Goal: Information Seeking & Learning: Learn about a topic

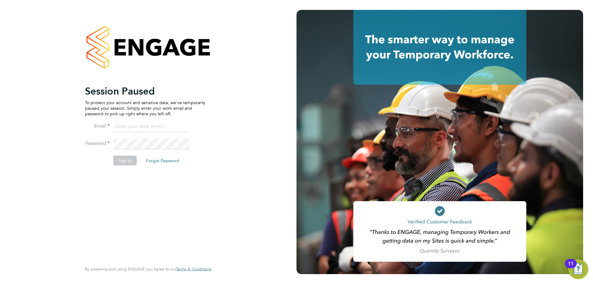
drag, startPoint x: 132, startPoint y: 126, endPoint x: 134, endPoint y: 128, distance: 3.3
click at [132, 126] on input at bounding box center [151, 126] width 76 height 11
type input "adamj@xede.co.uk"
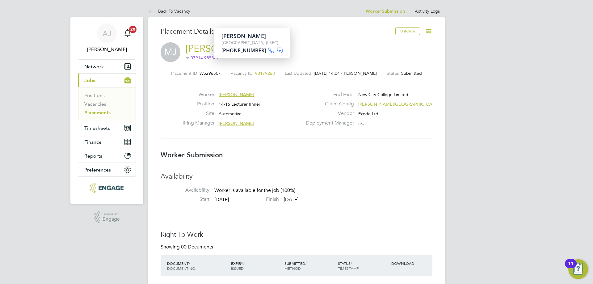
click at [170, 11] on link "Back To Vacancy" at bounding box center [169, 11] width 42 height 6
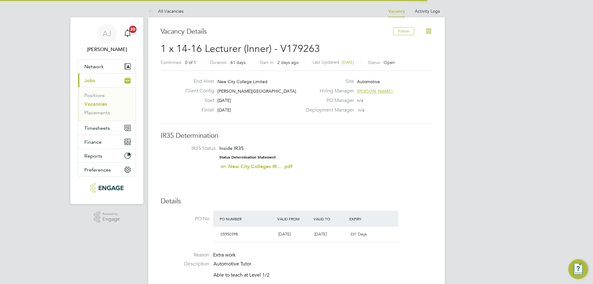
scroll to position [3, 3]
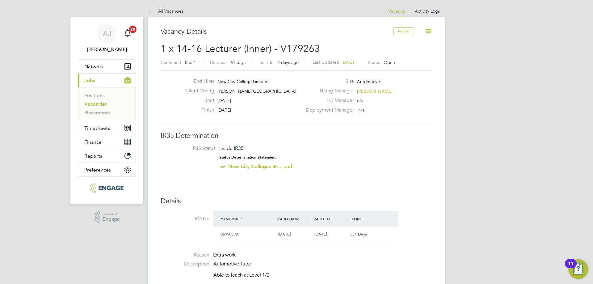
click at [156, 10] on link "All Vacancies" at bounding box center [165, 11] width 35 height 6
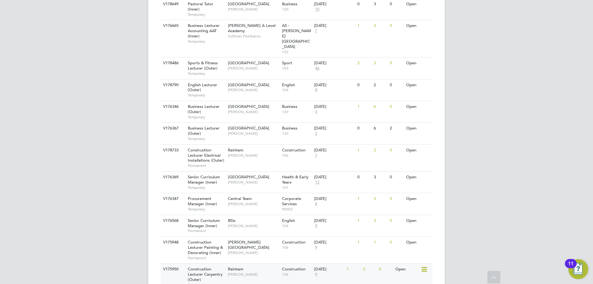
click at [218, 263] on div "Construction Lecturer Carpentry (Outer) Permanent" at bounding box center [204, 276] width 43 height 27
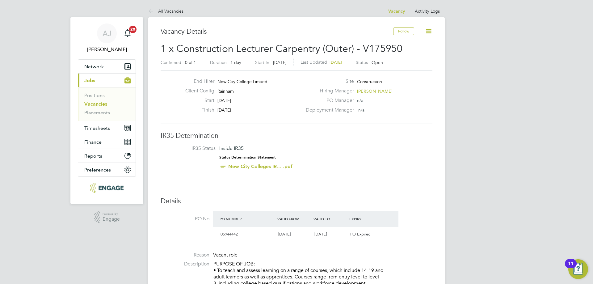
click at [153, 10] on icon at bounding box center [152, 12] width 8 height 8
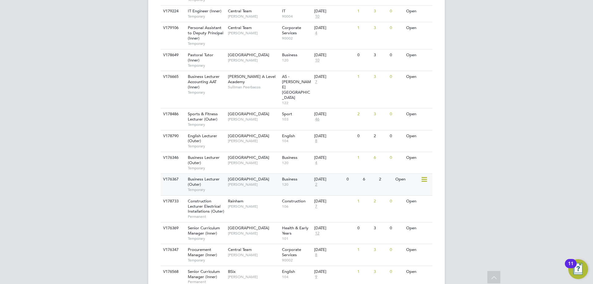
scroll to position [556, 0]
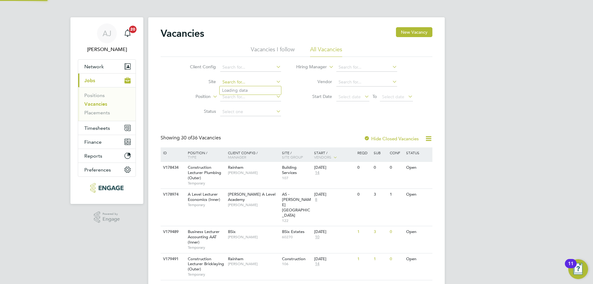
click at [247, 80] on input at bounding box center [250, 82] width 61 height 9
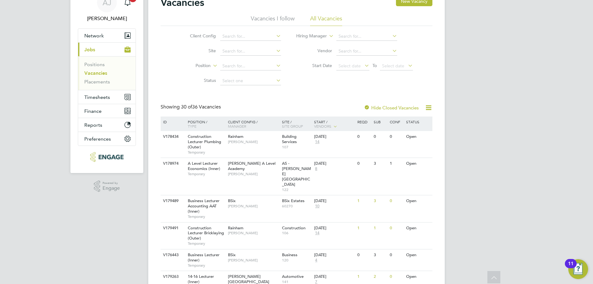
click at [298, 76] on div "Client Config Site Position Status Hiring Manager Vendor Start Date Select date…" at bounding box center [296, 57] width 272 height 62
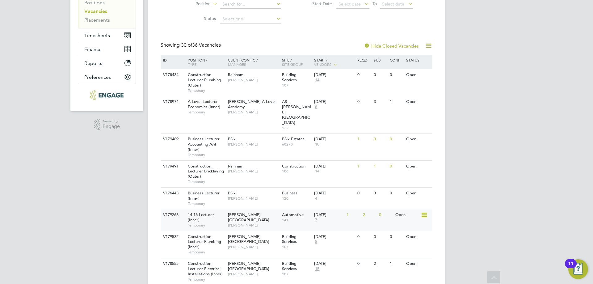
click at [217, 209] on div "14-16 Lecturer (Inner) Temporary" at bounding box center [204, 219] width 43 height 21
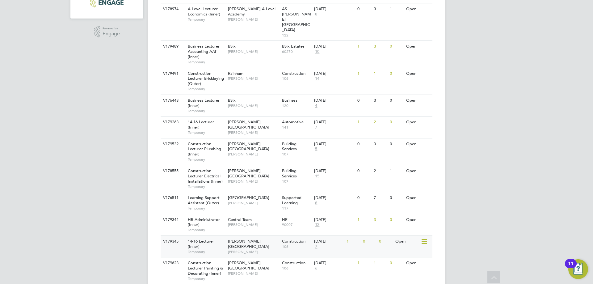
click at [213, 249] on span "Temporary" at bounding box center [206, 251] width 37 height 5
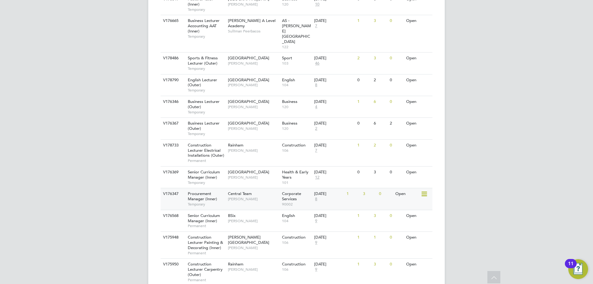
scroll to position [639, 0]
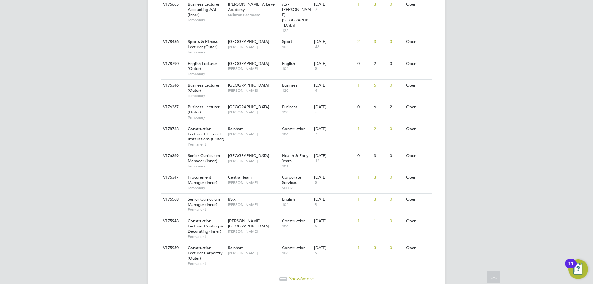
click at [302, 275] on span "Show 6 more" at bounding box center [301, 278] width 25 height 6
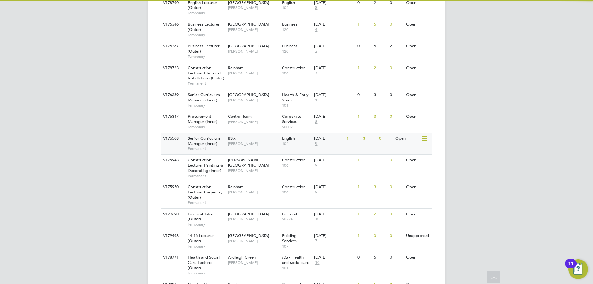
scroll to position [771, 0]
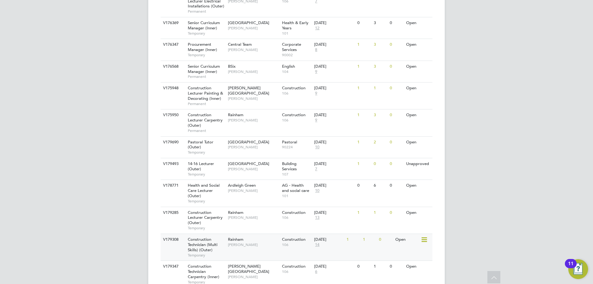
click at [237, 234] on div "Rainham Ian Rist" at bounding box center [253, 242] width 54 height 16
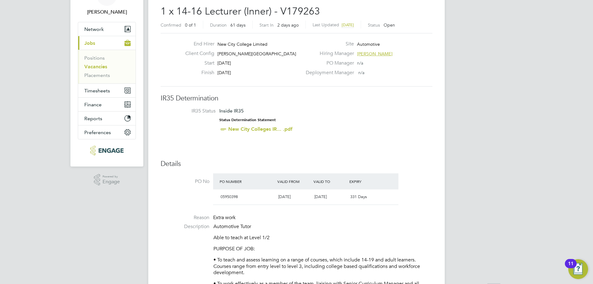
scroll to position [62, 0]
